Goal: Obtain resource: Obtain resource

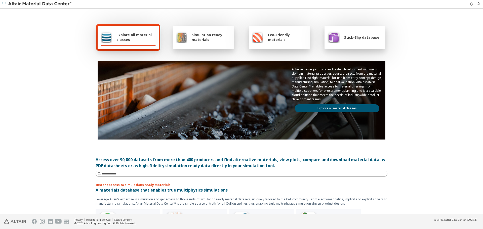
click at [330, 107] on link "Explore all material classes" at bounding box center [337, 108] width 85 height 8
click at [325, 109] on link "Explore all material classes" at bounding box center [337, 108] width 85 height 8
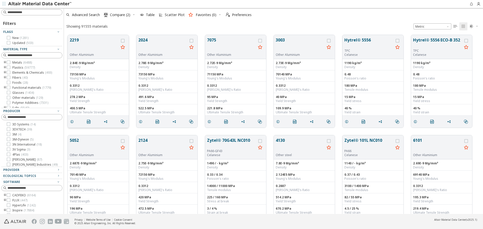
scroll to position [4, 4]
click at [81, 41] on button "2219" at bounding box center [94, 45] width 49 height 16
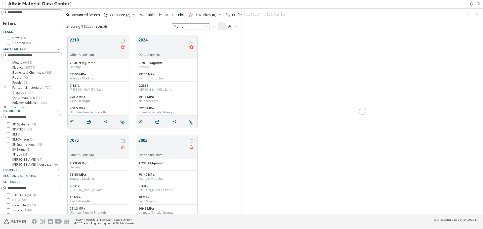
scroll to position [179, 174]
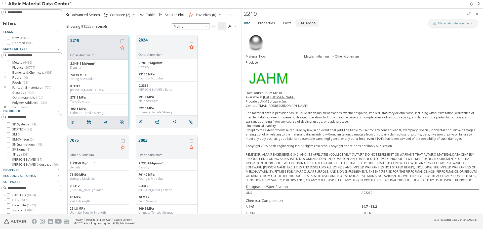
click at [308, 24] on span "CAE Model" at bounding box center [307, 23] width 18 height 8
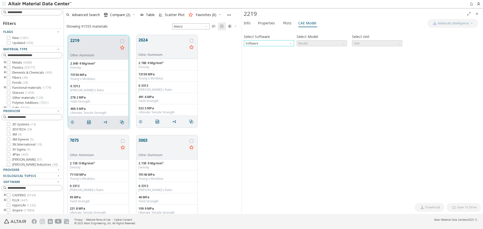
click at [290, 43] on span "Software" at bounding box center [291, 42] width 4 height 4
click at [286, 54] on span "OptiStruct" at bounding box center [269, 56] width 46 height 4
click at [312, 44] on span "Model" at bounding box center [322, 43] width 50 height 6
click at [312, 48] on span "Mat1" at bounding box center [322, 50] width 46 height 4
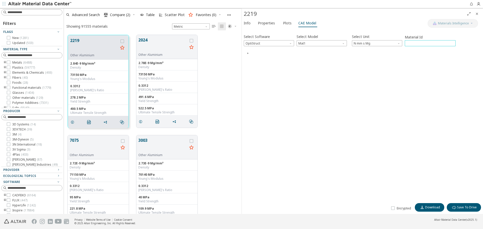
click at [416, 45] on input "****" at bounding box center [430, 44] width 50 height 6
click at [478, 13] on icon "Close" at bounding box center [477, 14] width 4 height 4
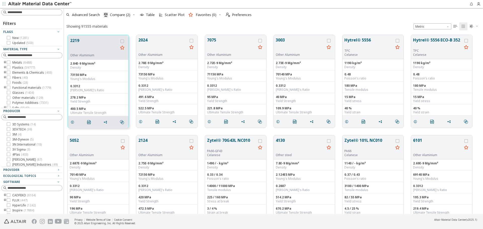
scroll to position [179, 415]
